Goal: Check status: Check status

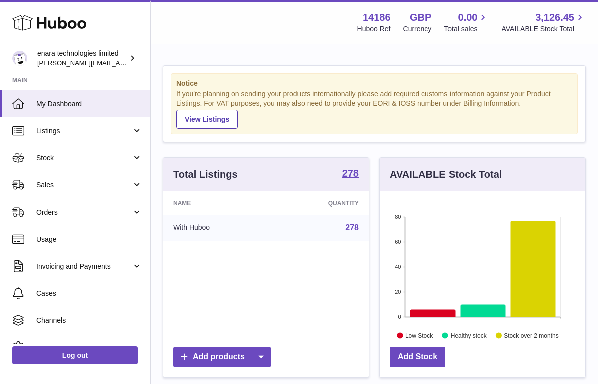
scroll to position [3, 0]
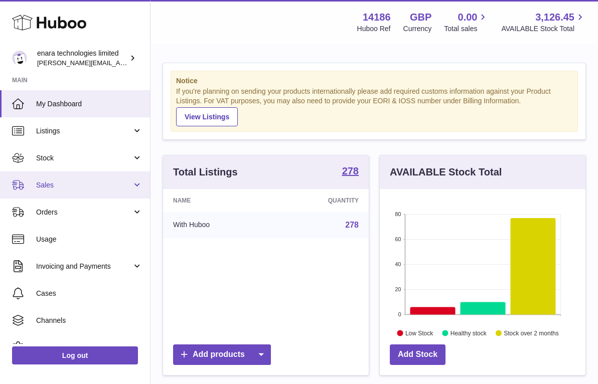
click at [94, 179] on link "Sales" at bounding box center [75, 184] width 150 height 27
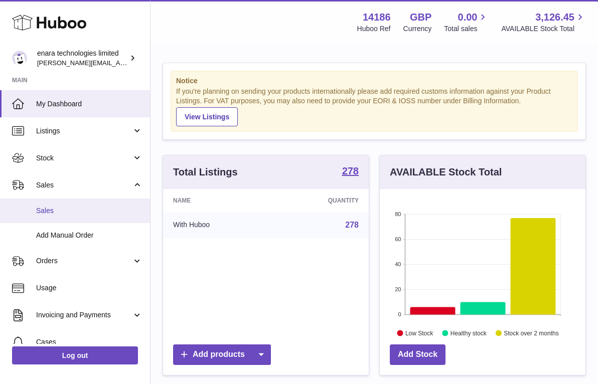
click at [92, 210] on span "Sales" at bounding box center [89, 211] width 106 height 10
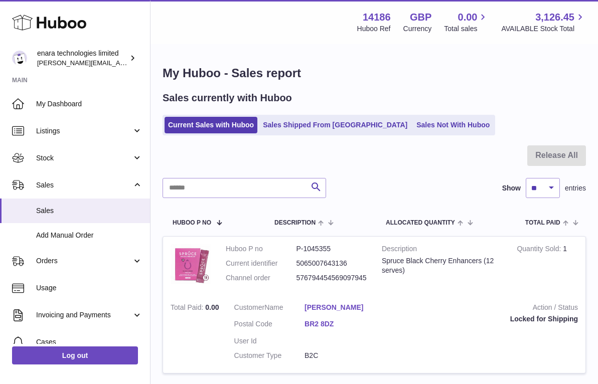
click at [290, 34] on div "Menu Huboo 14186 Huboo Ref GBP Currency 0.00 Total sales 3,126.45 AVAILABLE Sto…" at bounding box center [373, 22] width 447 height 44
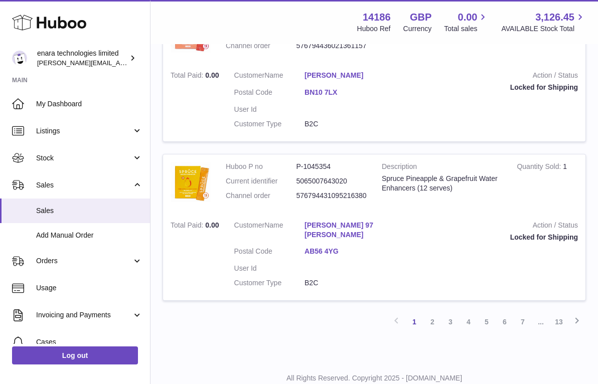
scroll to position [1427, 0]
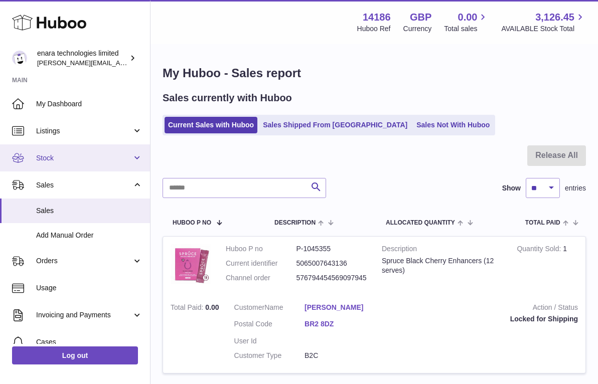
click at [129, 157] on span "Stock" at bounding box center [84, 158] width 96 height 10
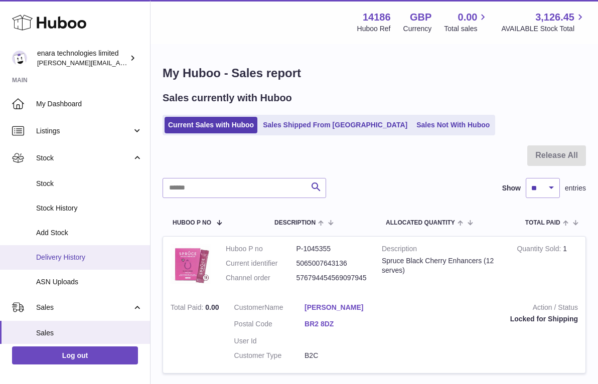
click at [95, 259] on span "Delivery History" at bounding box center [89, 258] width 106 height 10
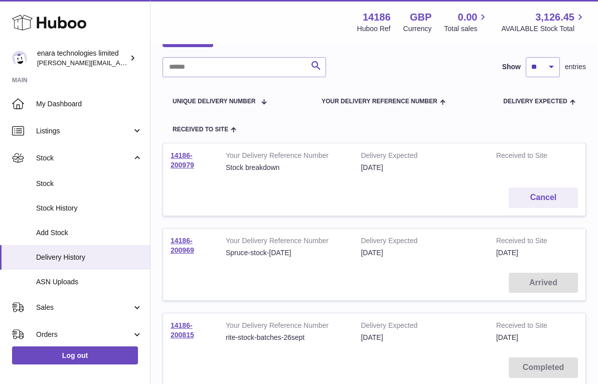
scroll to position [68, 0]
click at [187, 250] on link "14186-200969" at bounding box center [182, 245] width 24 height 18
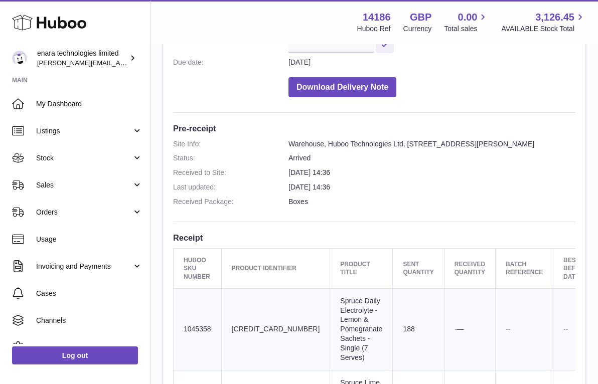
scroll to position [209, 0]
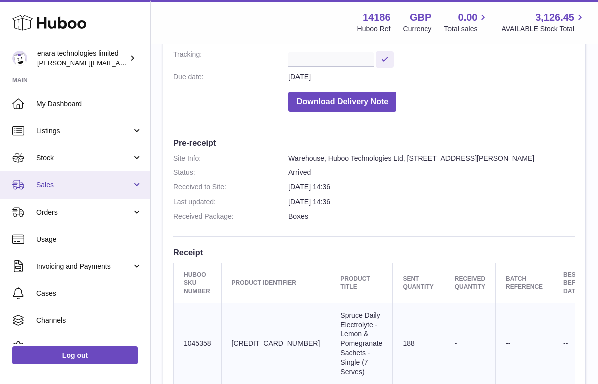
click at [61, 185] on span "Sales" at bounding box center [84, 185] width 96 height 10
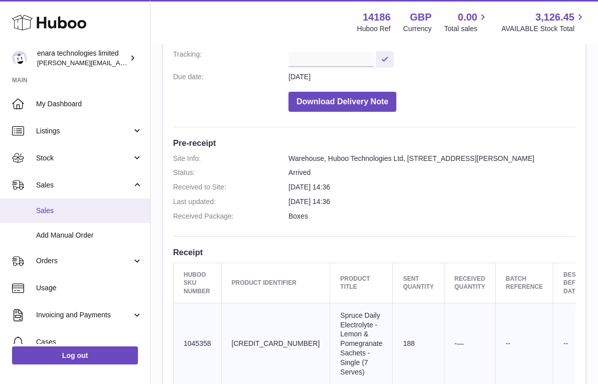
click at [95, 204] on link "Sales" at bounding box center [75, 211] width 150 height 25
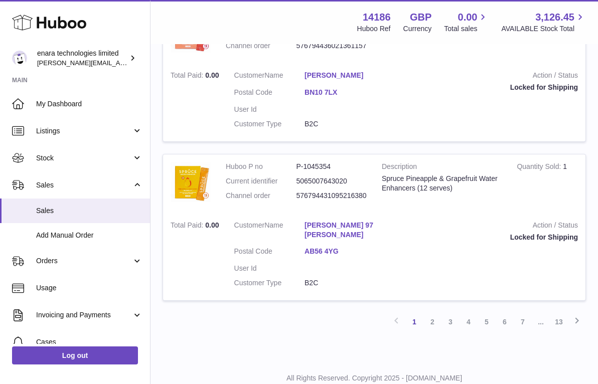
scroll to position [1427, 0]
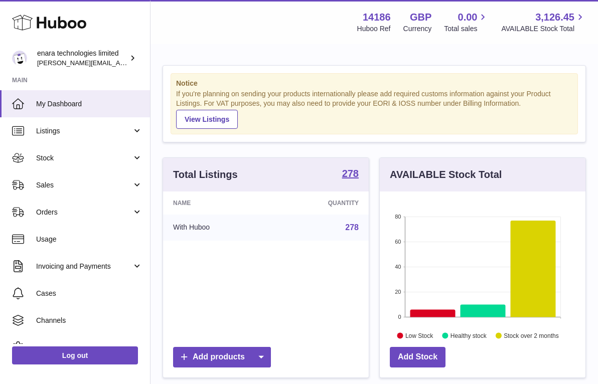
scroll to position [156, 206]
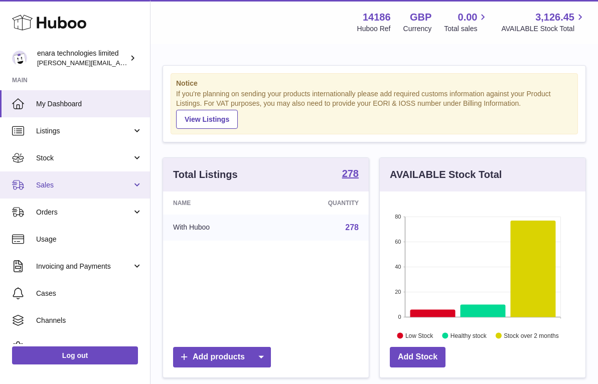
click at [135, 183] on link "Sales" at bounding box center [75, 184] width 150 height 27
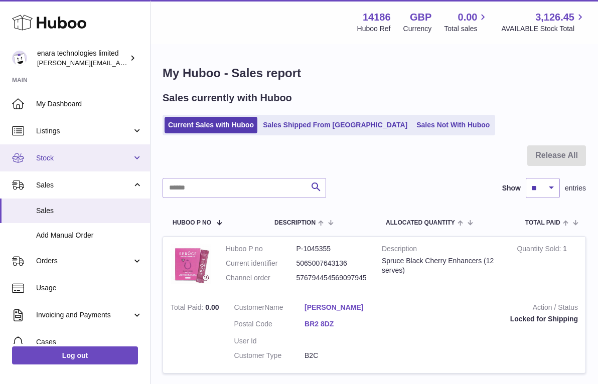
click at [104, 160] on span "Stock" at bounding box center [84, 158] width 96 height 10
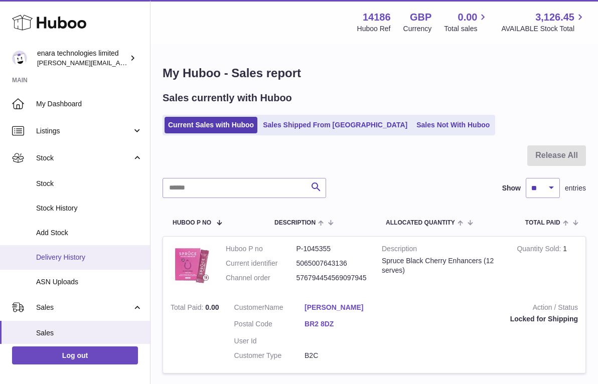
click at [82, 259] on span "Delivery History" at bounding box center [89, 258] width 106 height 10
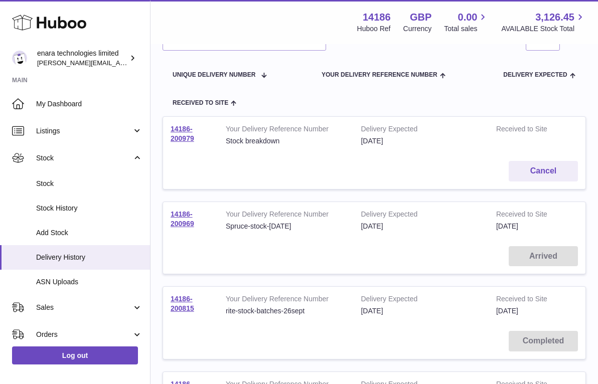
scroll to position [97, 0]
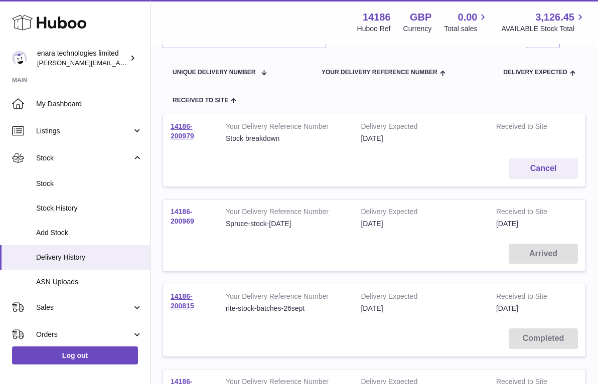
click at [190, 217] on link "14186-200969" at bounding box center [182, 217] width 24 height 18
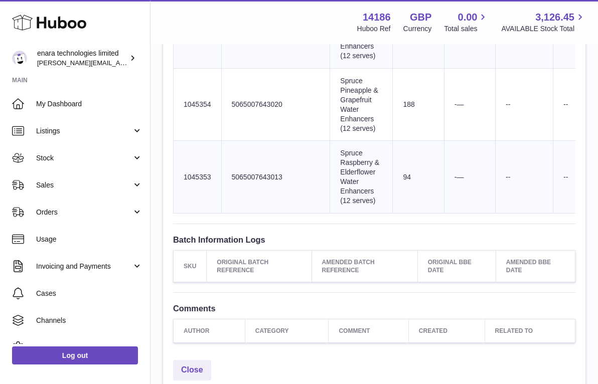
scroll to position [634, 0]
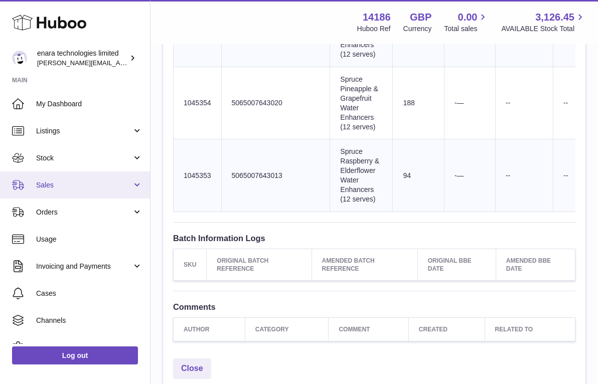
click at [76, 186] on span "Sales" at bounding box center [84, 185] width 96 height 10
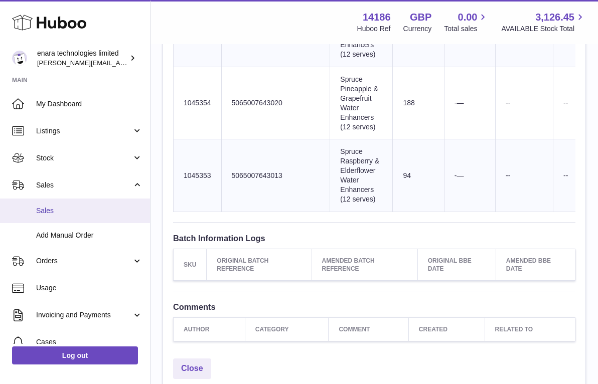
click at [74, 212] on span "Sales" at bounding box center [89, 211] width 106 height 10
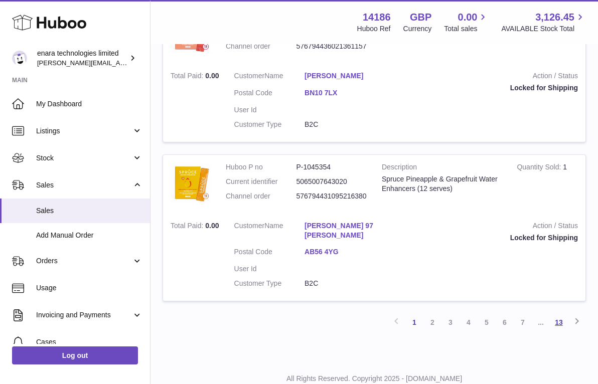
click at [561, 313] on link "13" at bounding box center [558, 322] width 18 height 18
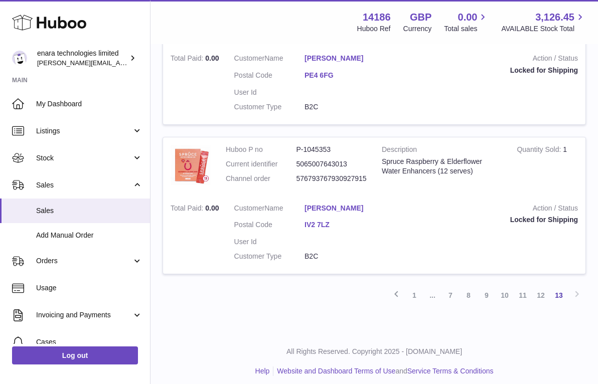
scroll to position [250, 0]
